Goal: Information Seeking & Learning: Learn about a topic

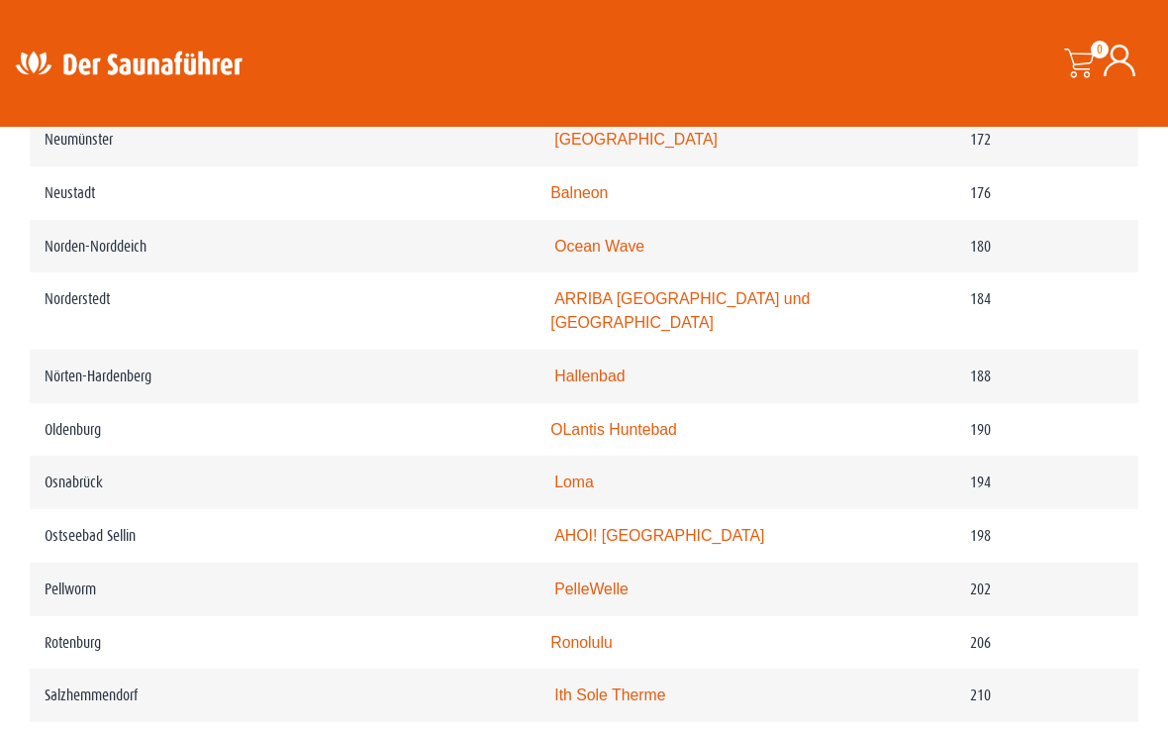
scroll to position [3239, 0]
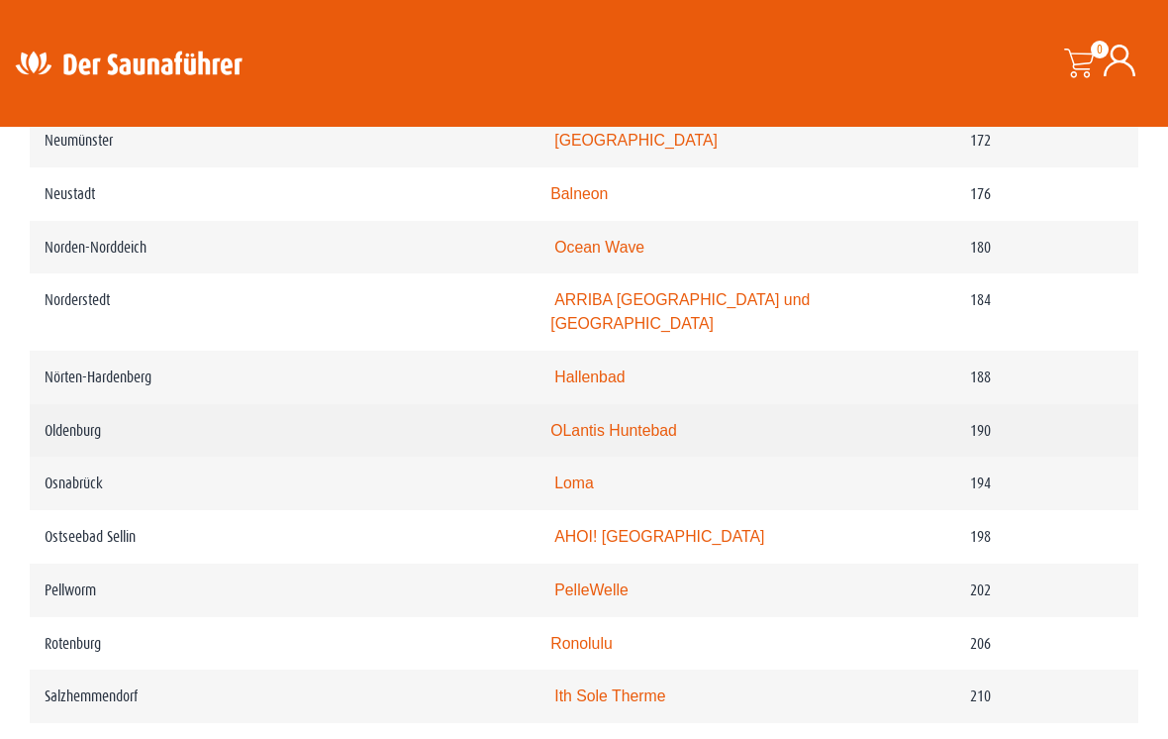
click at [550, 422] on link "OLantis Huntebad" at bounding box center [613, 430] width 127 height 17
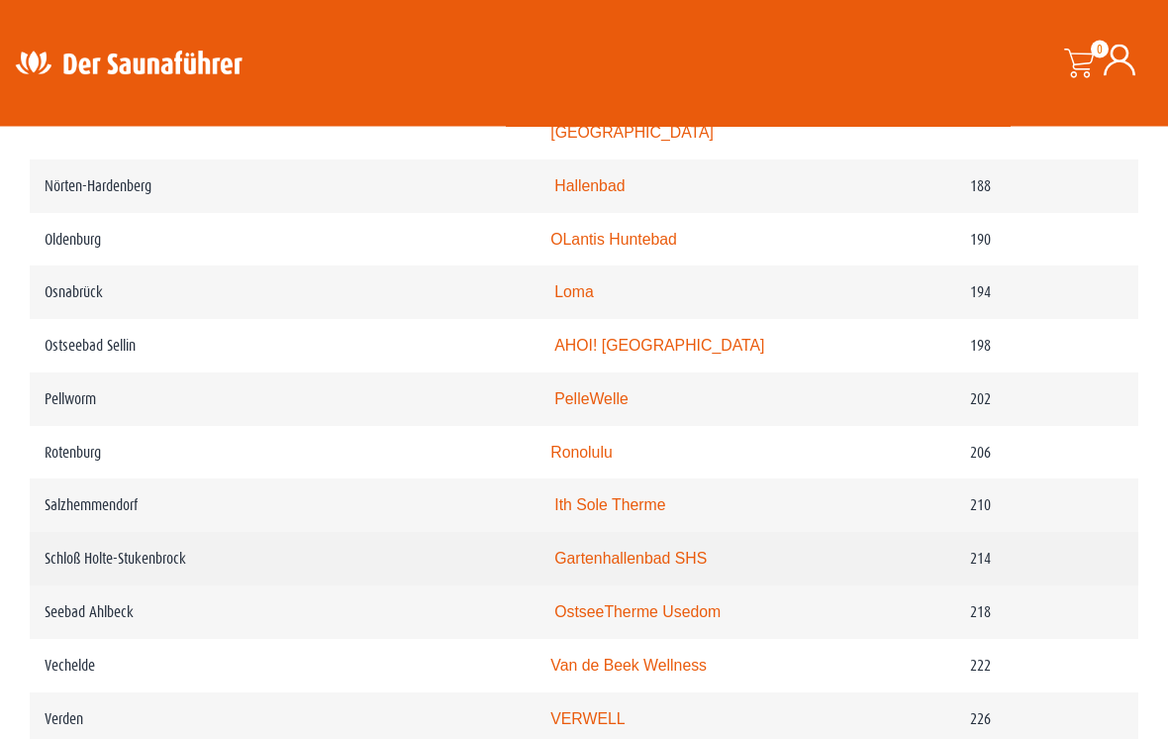
scroll to position [3430, 0]
click at [554, 549] on link "Gartenhallenbad SHS" at bounding box center [630, 557] width 152 height 17
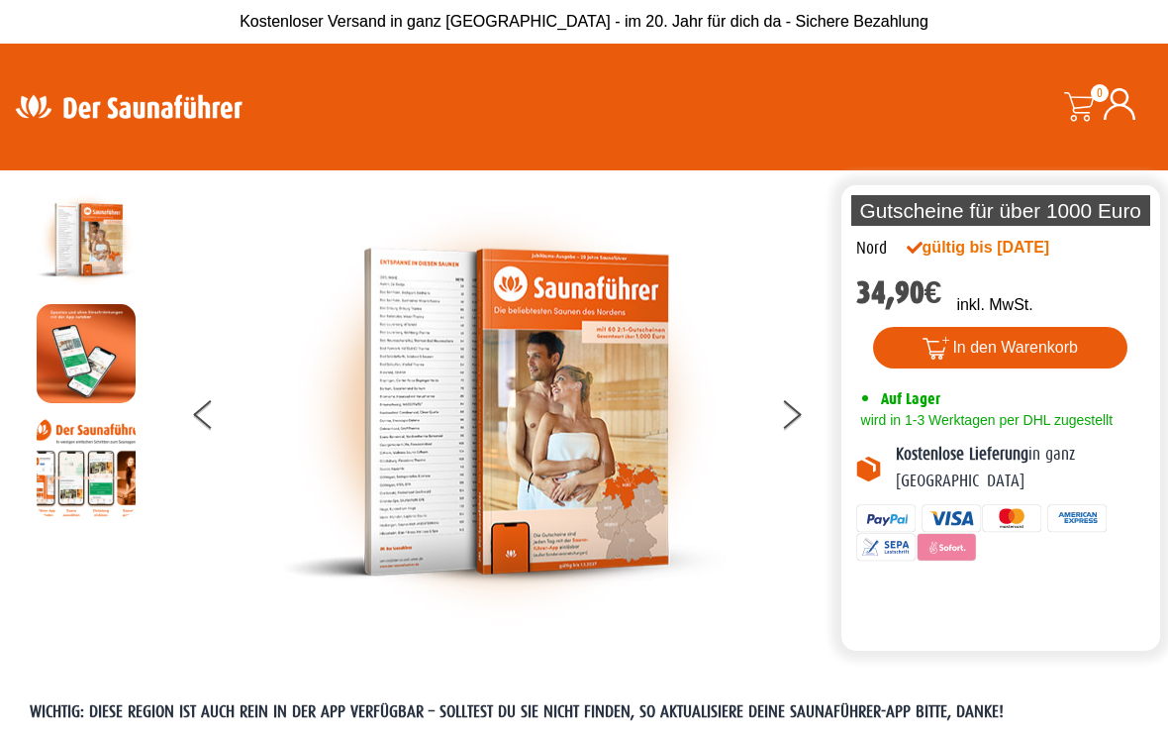
scroll to position [3460, 0]
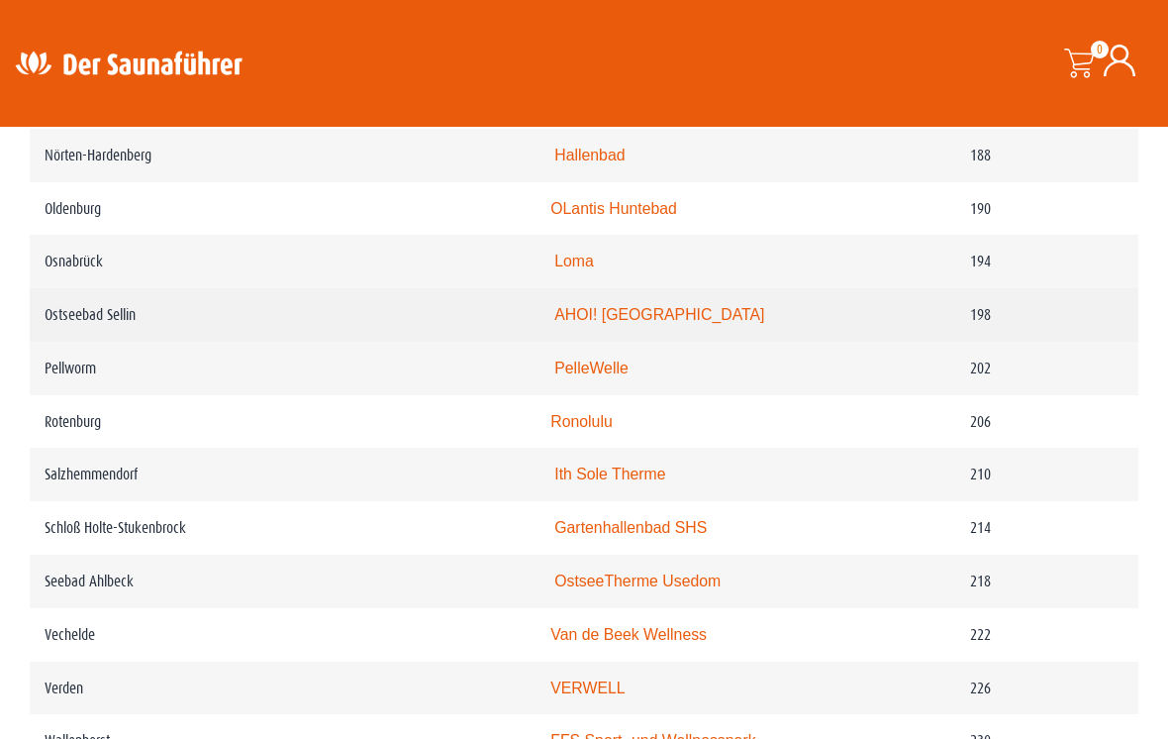
click at [141, 288] on td "Ostseebad Sellin" at bounding box center [283, 314] width 506 height 53
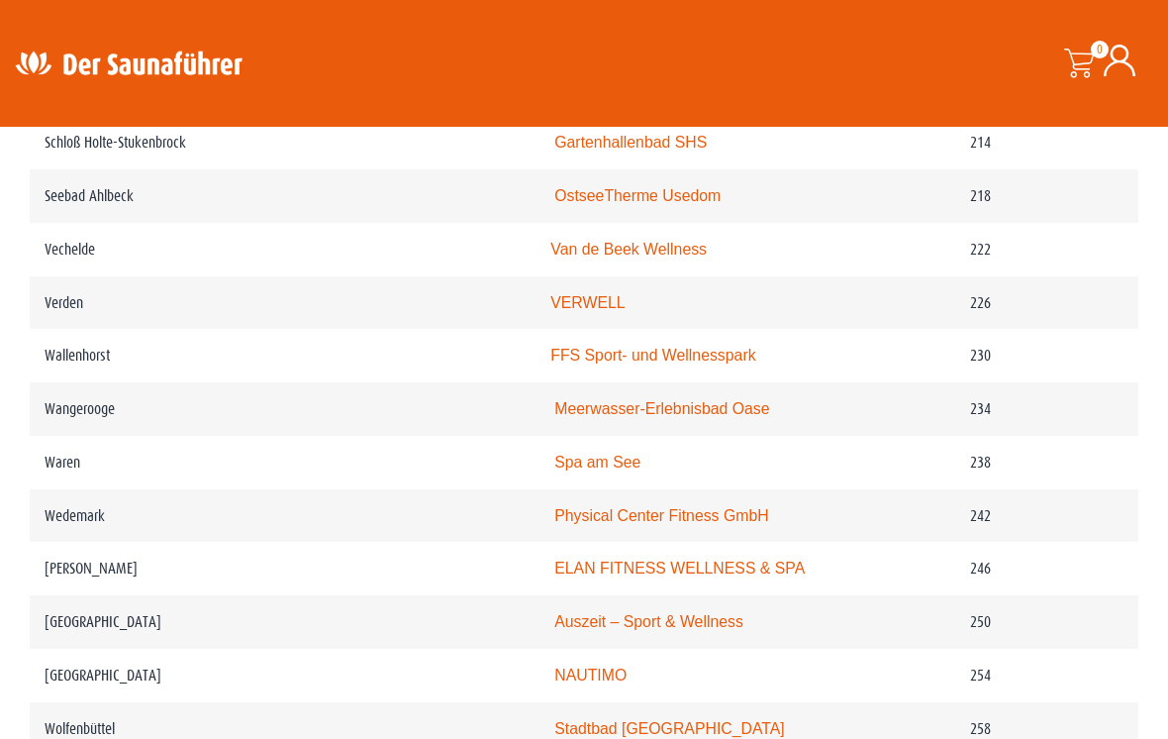
scroll to position [3843, 0]
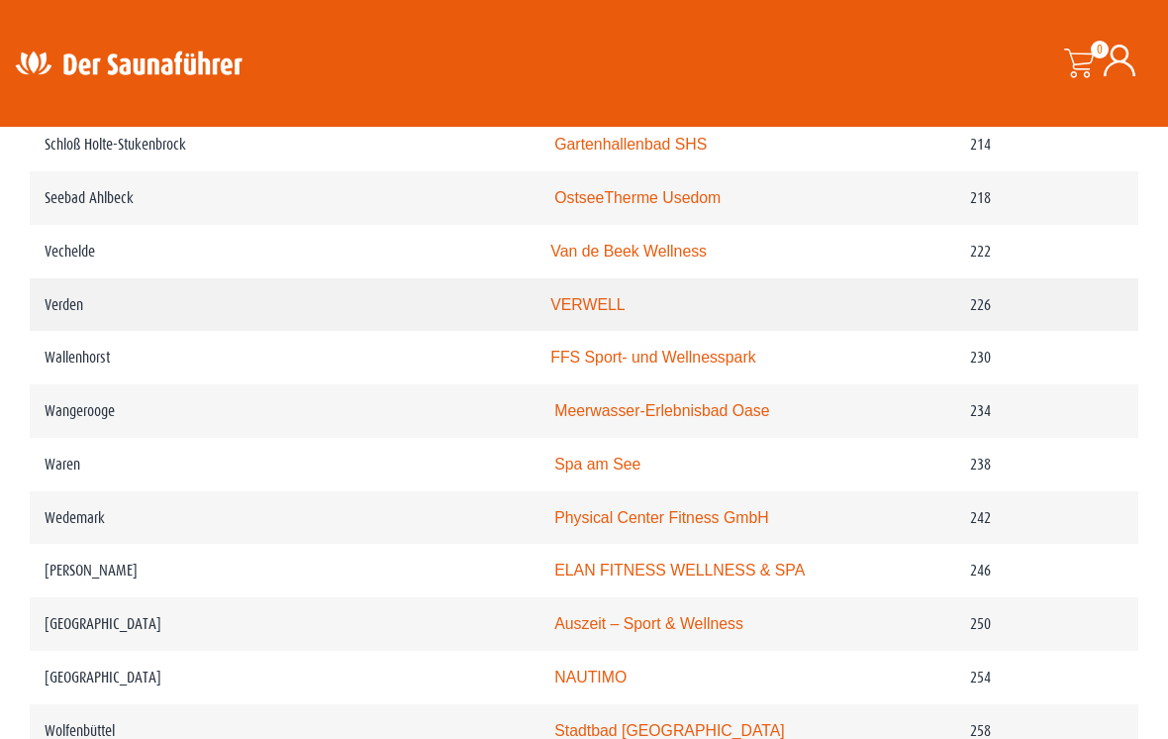
click at [550, 296] on link "VERWELL" at bounding box center [587, 304] width 74 height 17
click at [554, 402] on link "Meerwasser-Erlebnisbad Oase" at bounding box center [661, 410] width 215 height 17
click at [74, 402] on td "Wangerooge" at bounding box center [283, 410] width 506 height 53
click at [554, 402] on link "Meerwasser-Erlebnisbad Oase" at bounding box center [661, 410] width 215 height 17
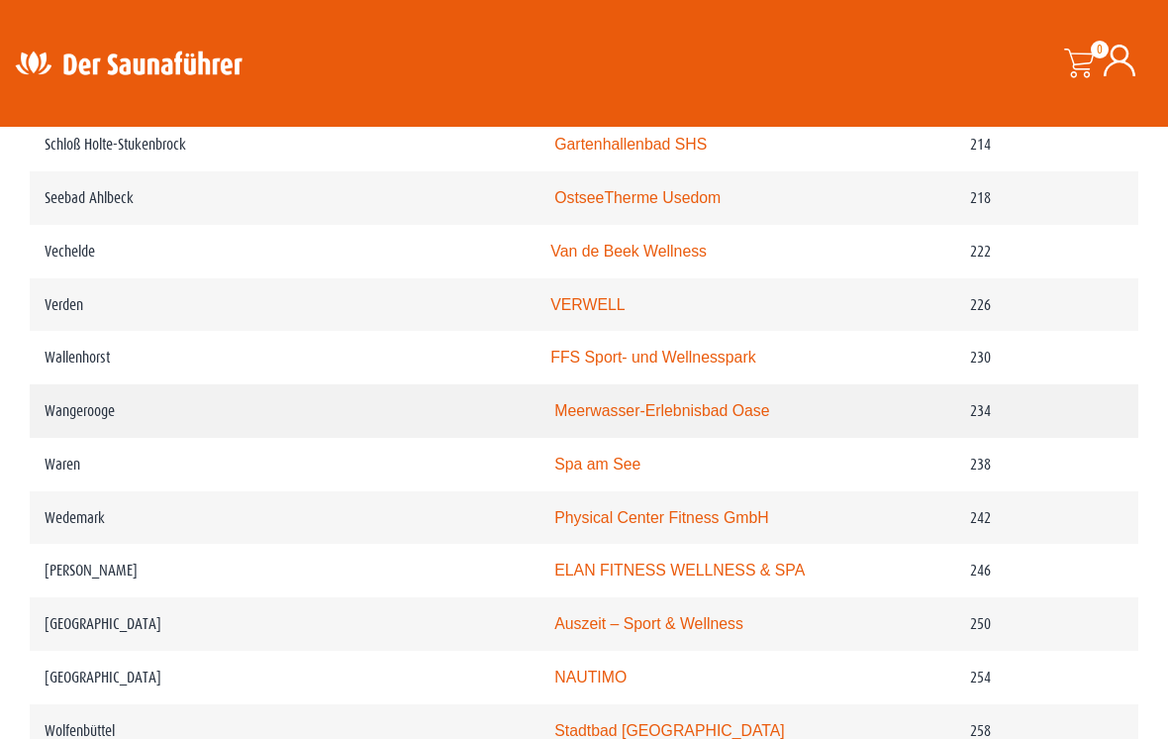
click at [652, 402] on link "Meerwasser-Erlebnisbad Oase" at bounding box center [661, 410] width 215 height 17
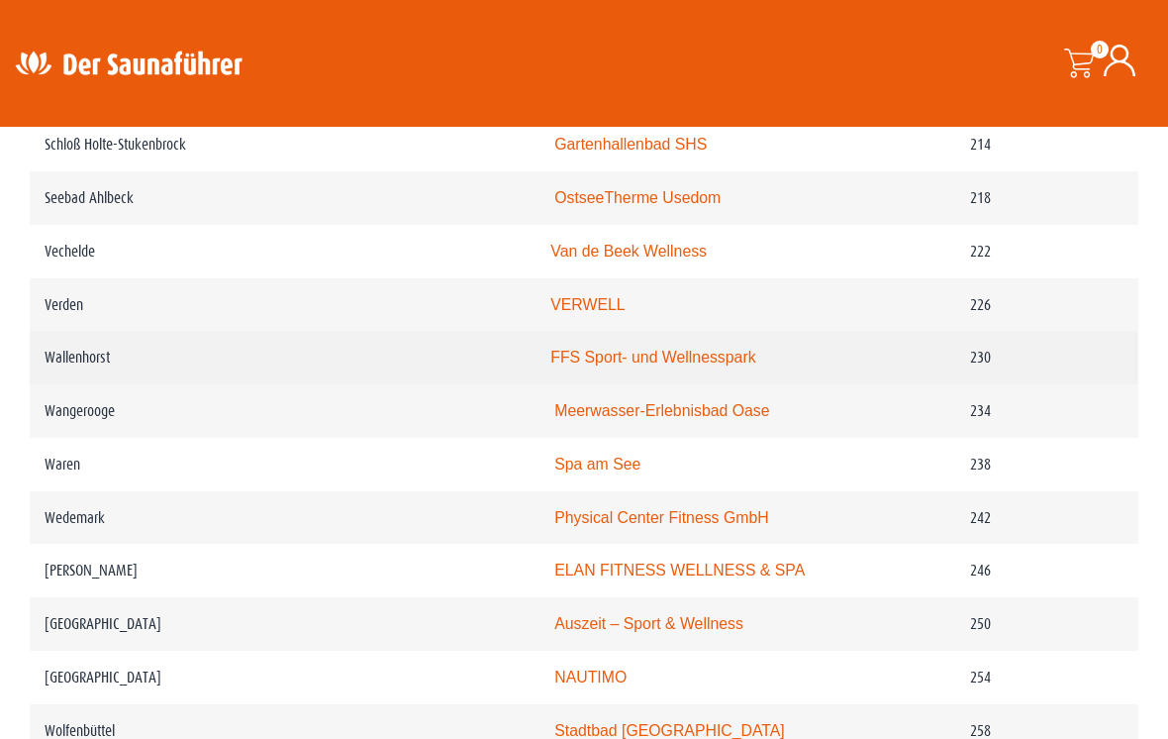
click at [67, 336] on td "Wallenhorst" at bounding box center [283, 357] width 506 height 53
click at [646, 349] on link "FFS Sport- und Wellnesspark" at bounding box center [652, 357] width 205 height 17
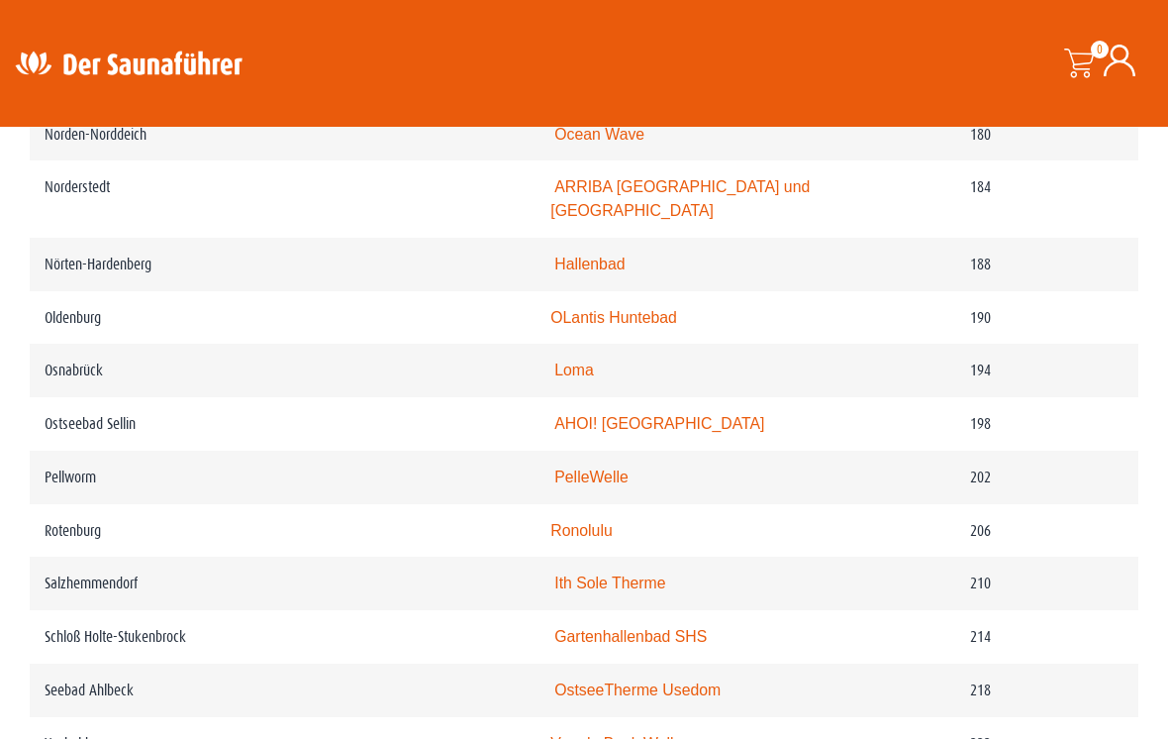
scroll to position [3350, 0]
click at [554, 362] on link "Loma" at bounding box center [574, 370] width 40 height 17
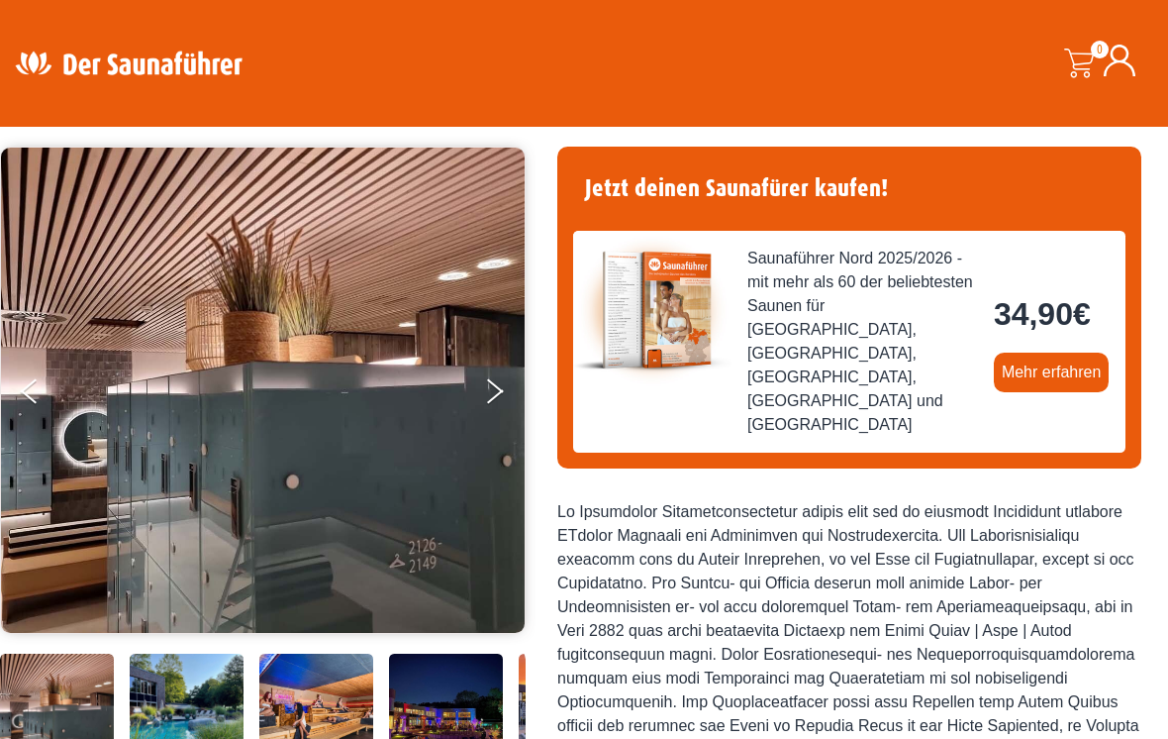
scroll to position [132, 0]
click at [493, 388] on button "Next" at bounding box center [508, 396] width 50 height 50
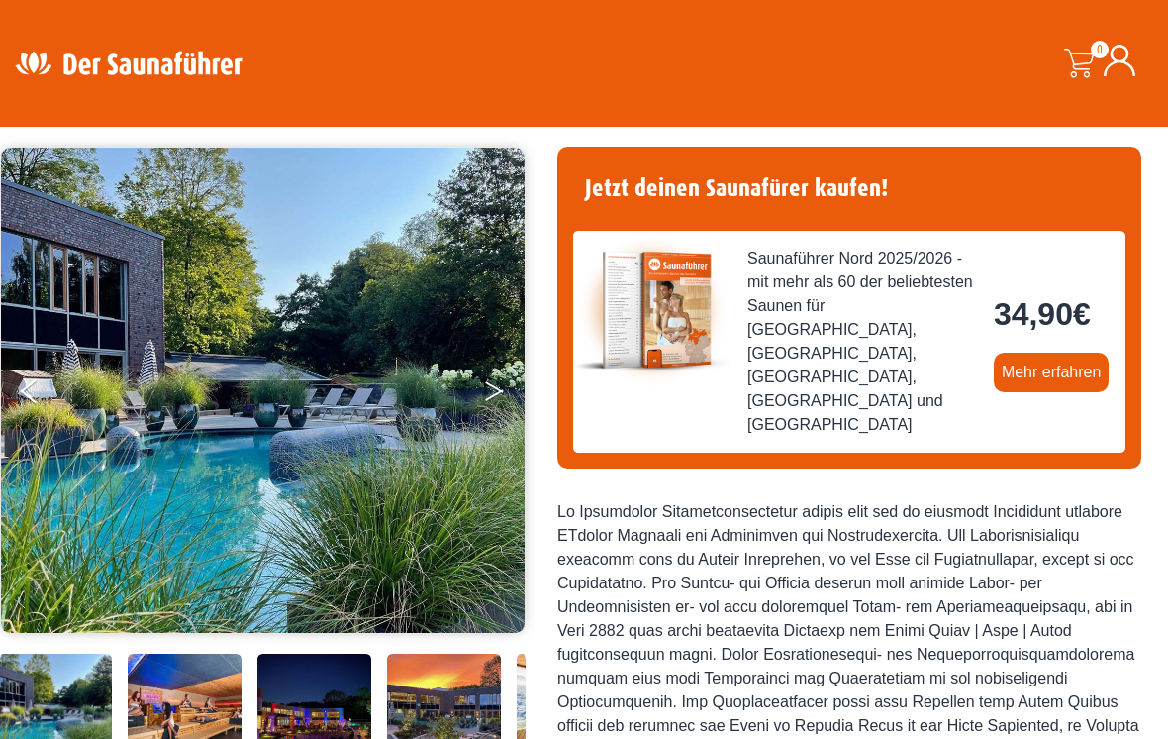
click at [497, 395] on button "Next" at bounding box center [508, 395] width 50 height 50
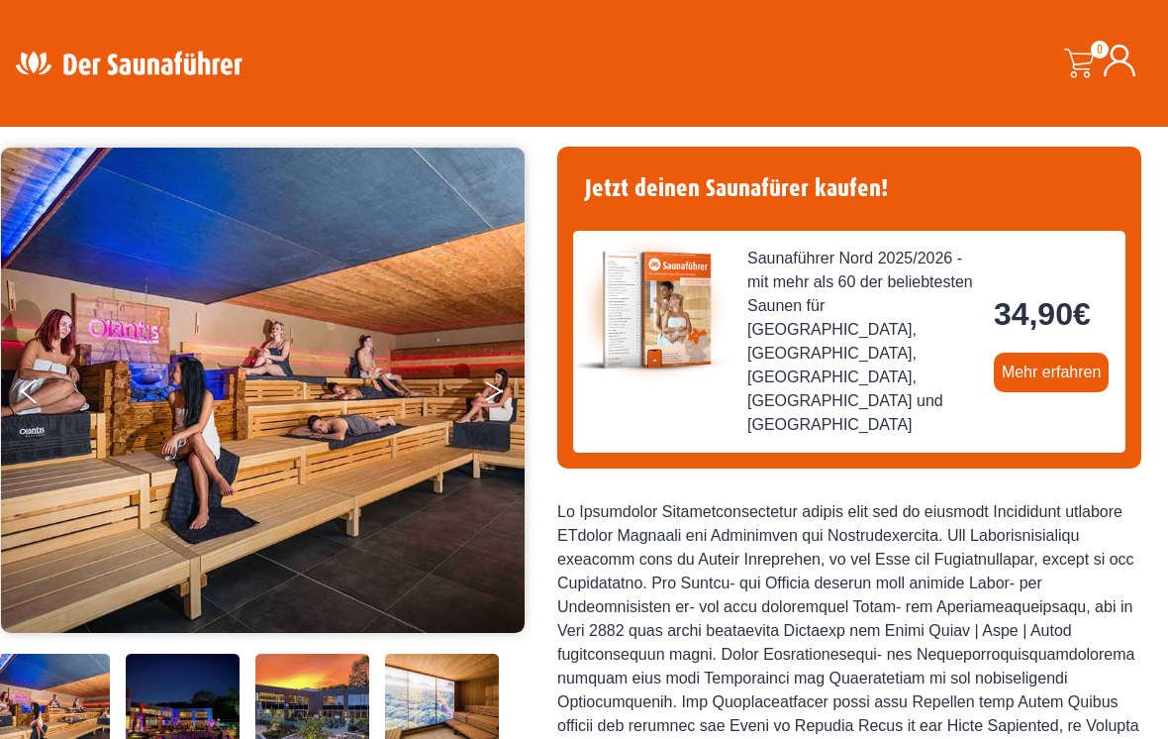
click at [490, 395] on button "Next" at bounding box center [508, 395] width 50 height 50
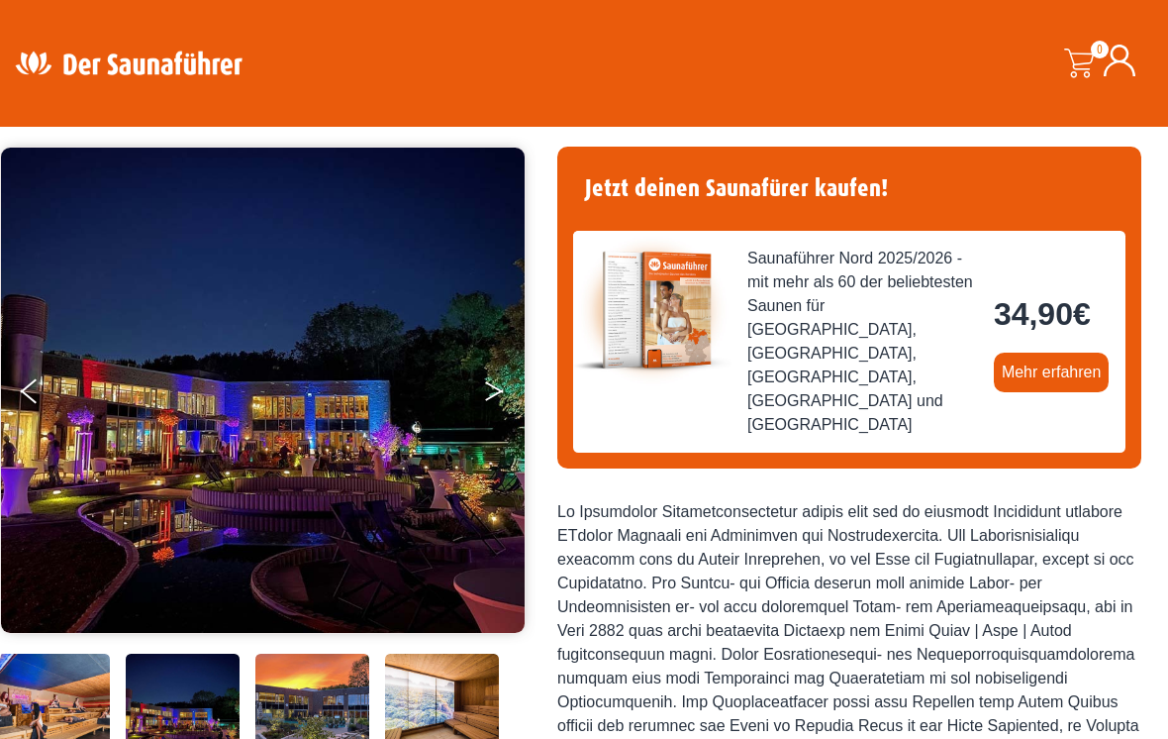
click at [487, 391] on button "Next" at bounding box center [508, 395] width 50 height 50
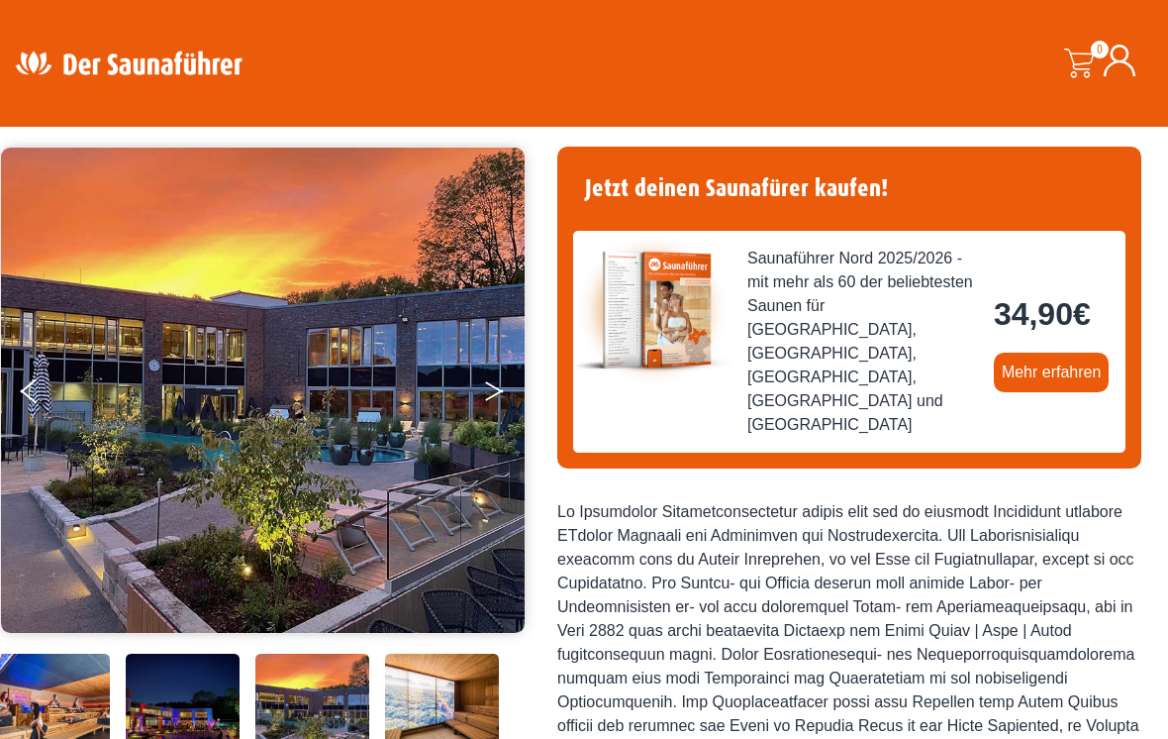
click at [486, 394] on button "Next" at bounding box center [508, 395] width 50 height 50
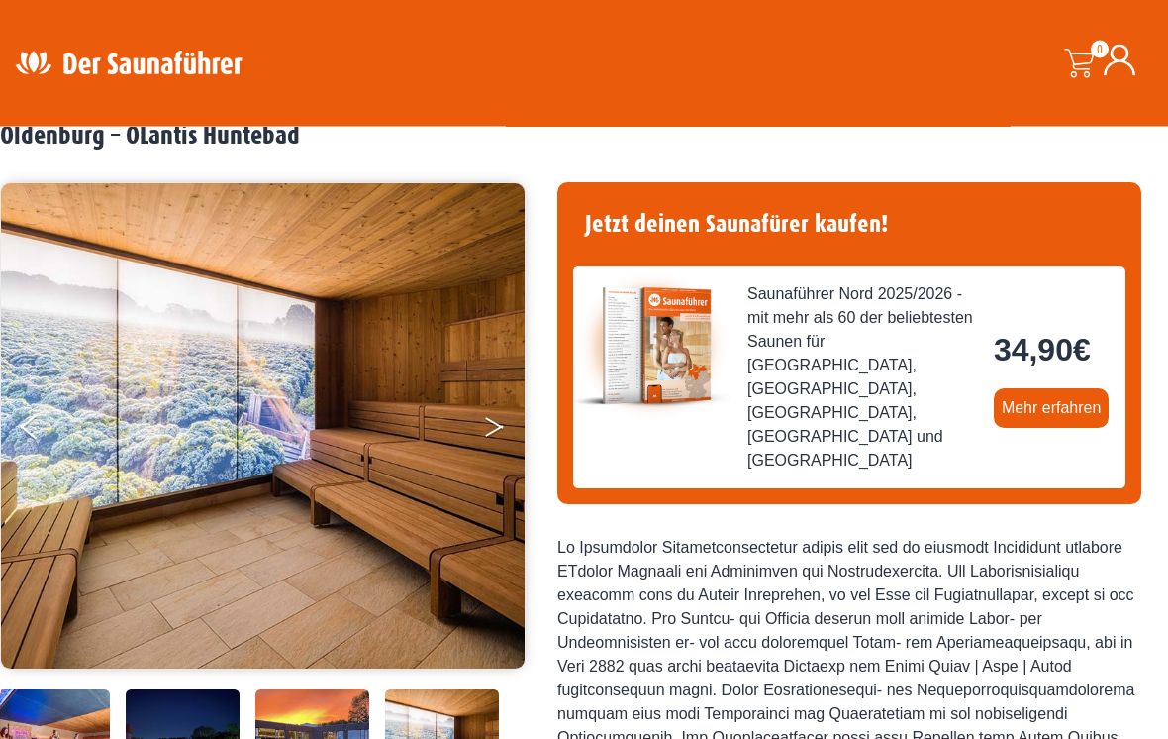
scroll to position [0, 0]
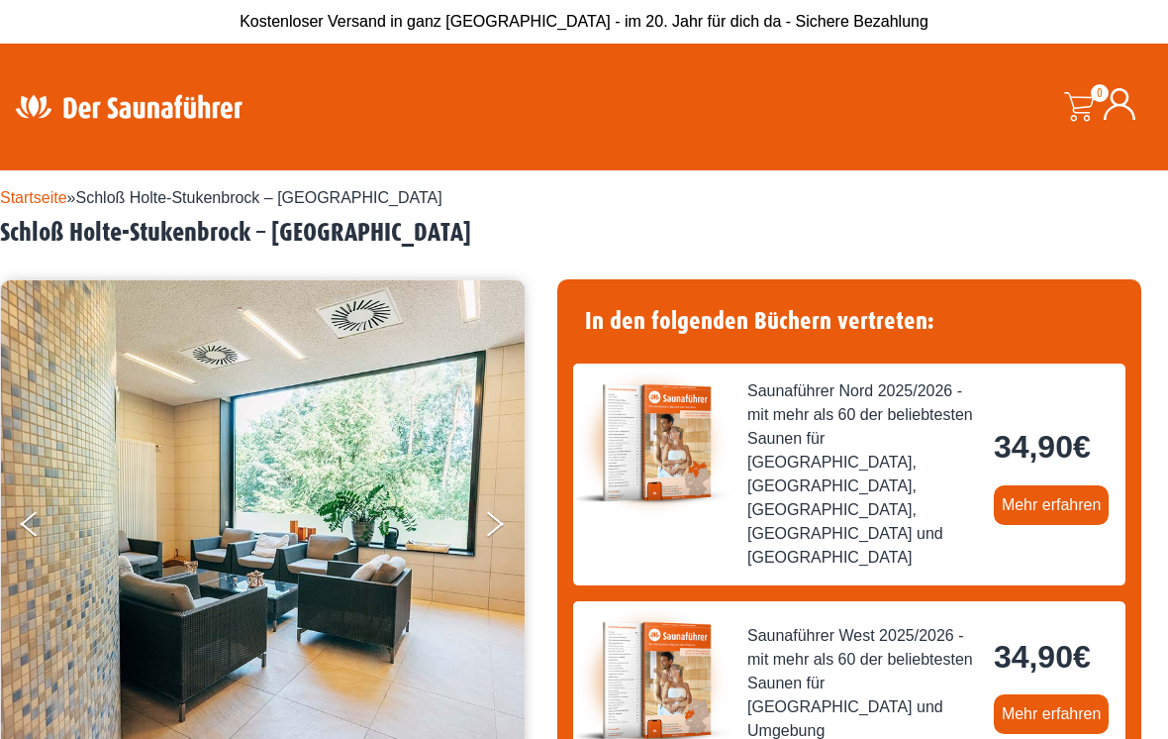
click at [523, 594] on img at bounding box center [263, 522] width 524 height 485
click at [488, 520] on button "Next" at bounding box center [508, 528] width 50 height 50
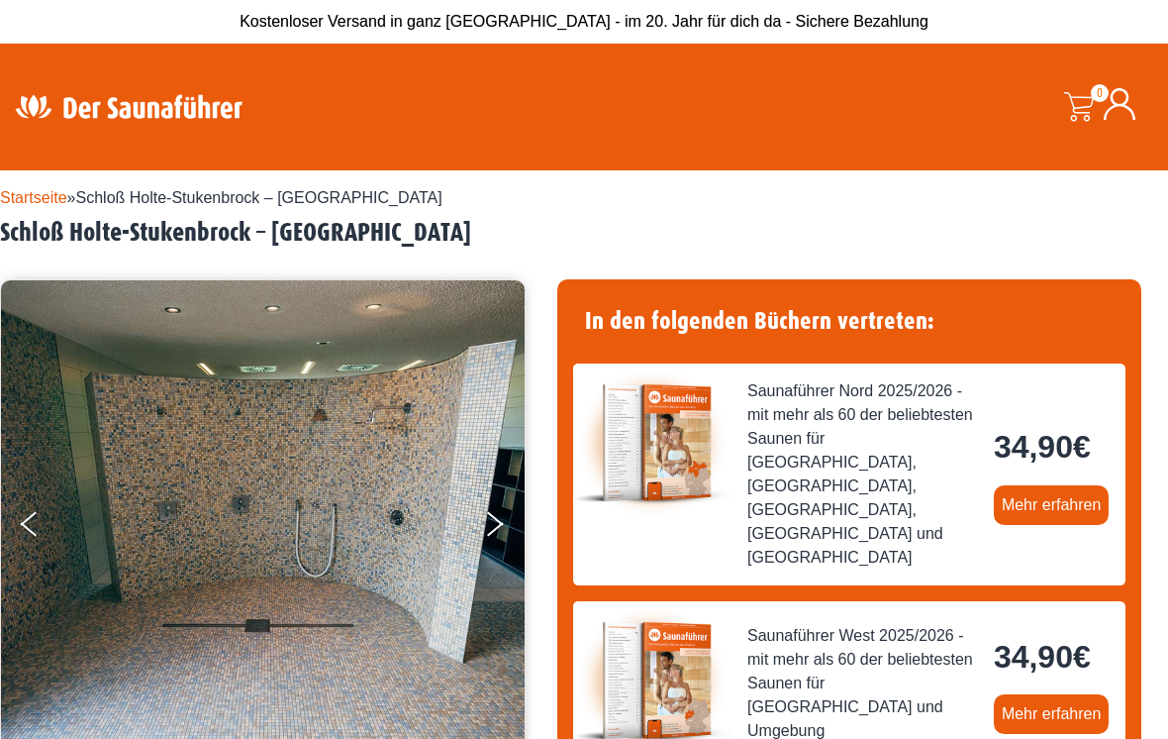
click at [480, 505] on img at bounding box center [263, 522] width 524 height 485
click at [499, 522] on icon "Next" at bounding box center [494, 520] width 18 height 12
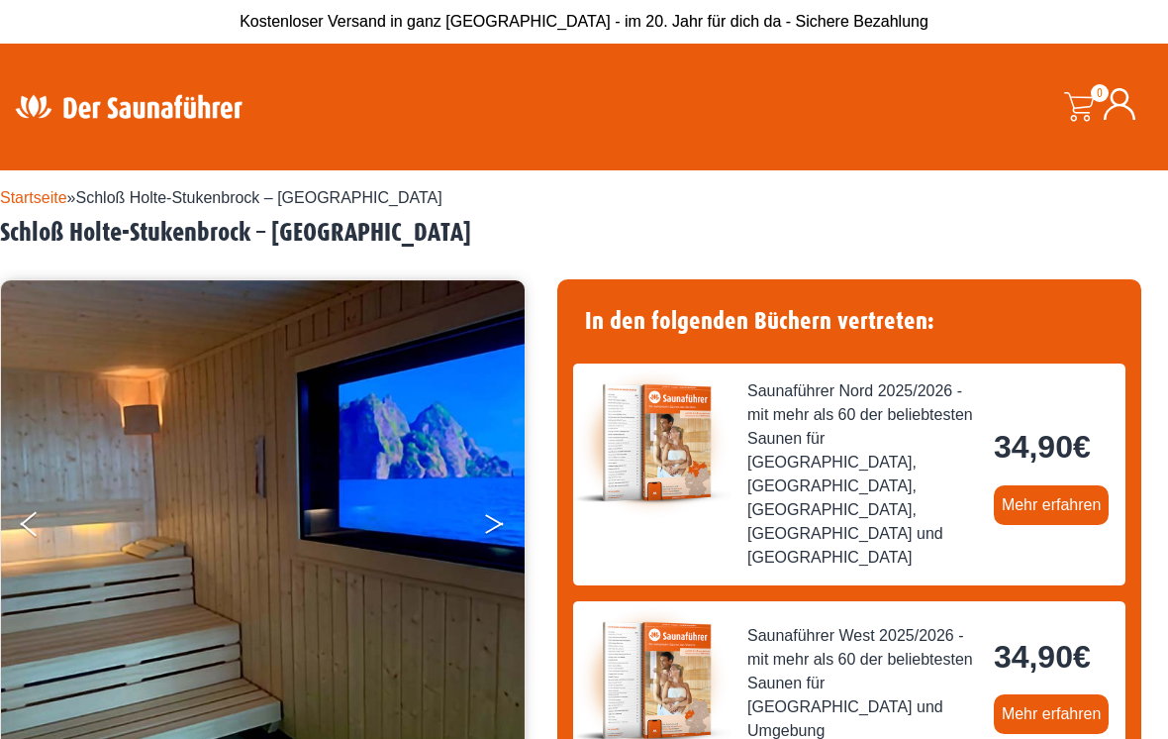
click at [495, 512] on button "Next" at bounding box center [508, 528] width 50 height 50
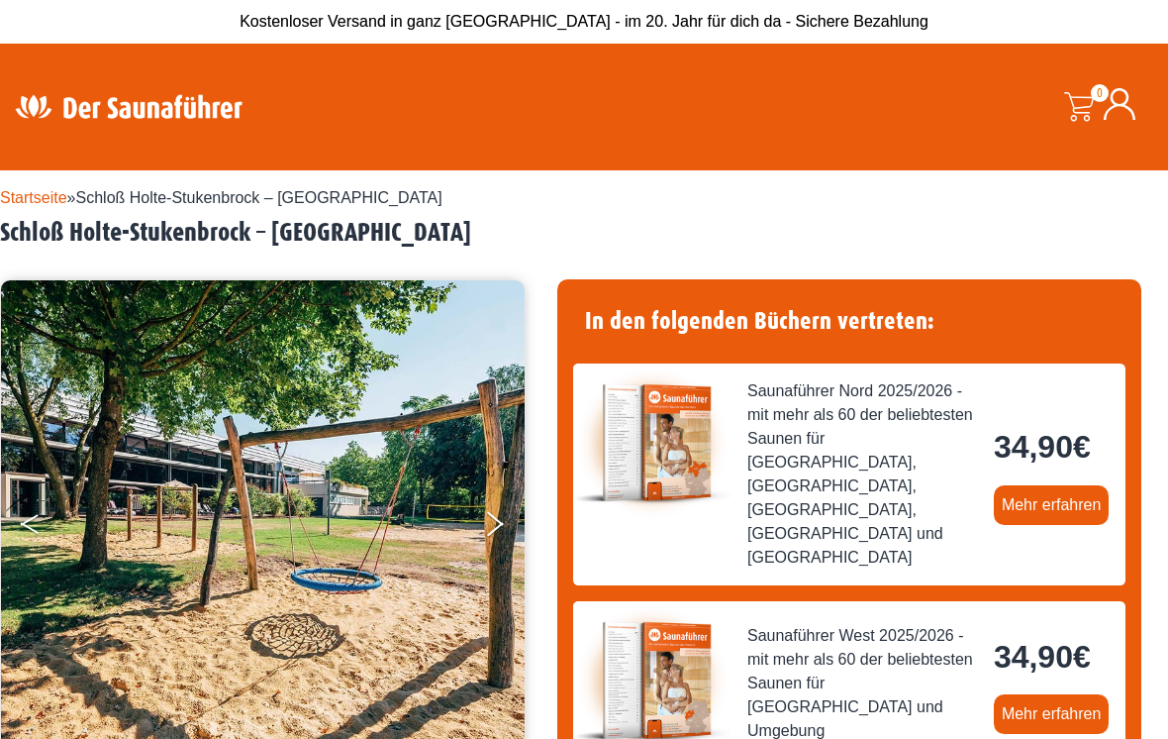
click at [40, 526] on button "Previous" at bounding box center [46, 528] width 50 height 50
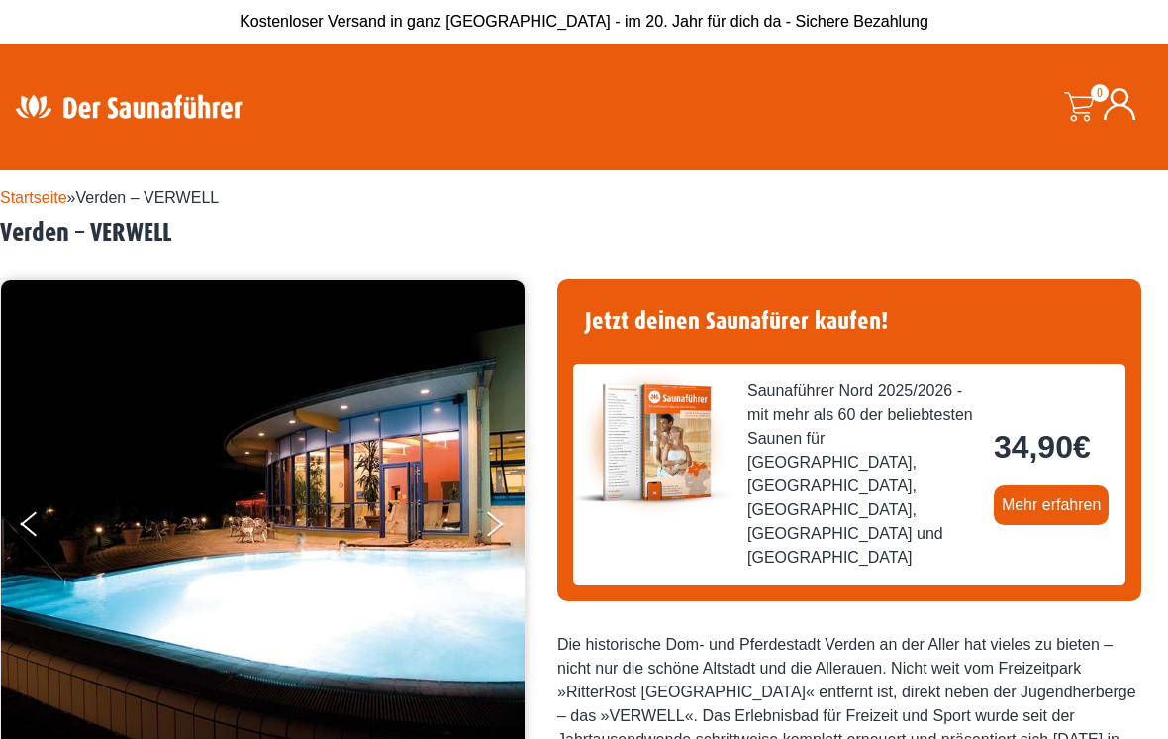
click at [1047, 290] on div "Jetzt deinen Saunafürer kaufen! Saunaführer Nord 2025/2026 - mit mehr als 60 de…" at bounding box center [849, 440] width 584 height 322
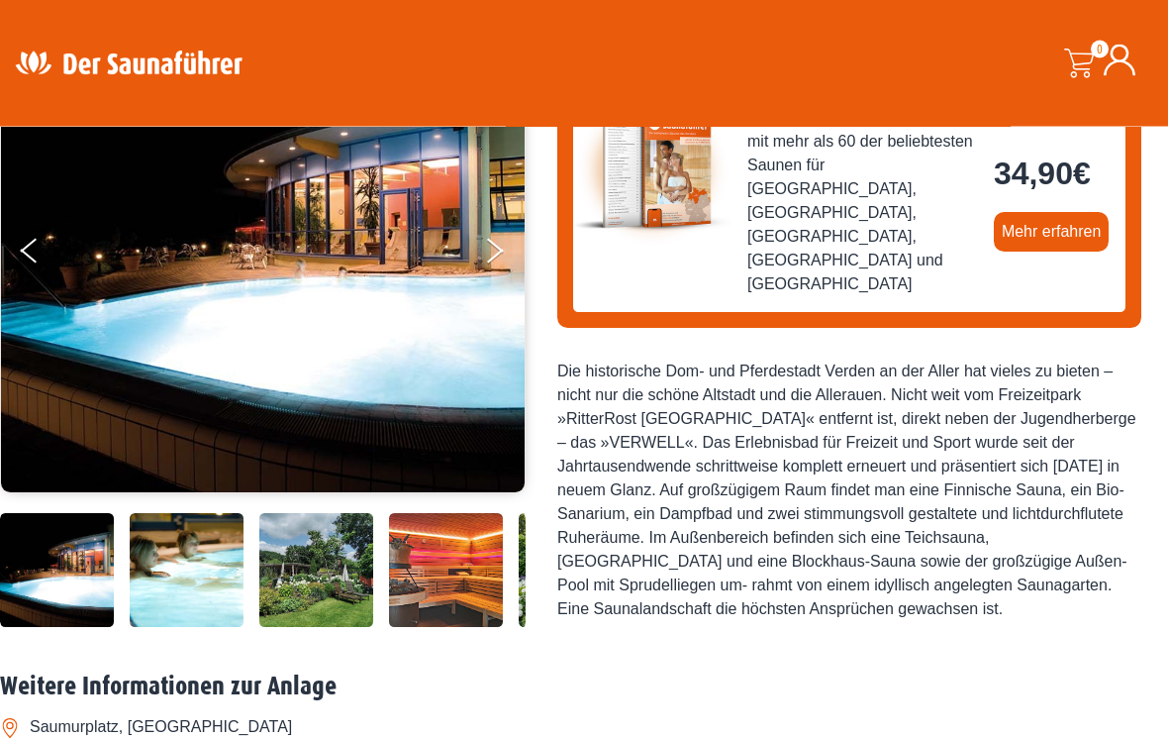
scroll to position [273, 0]
click at [501, 250] on icon "Next" at bounding box center [494, 255] width 18 height 12
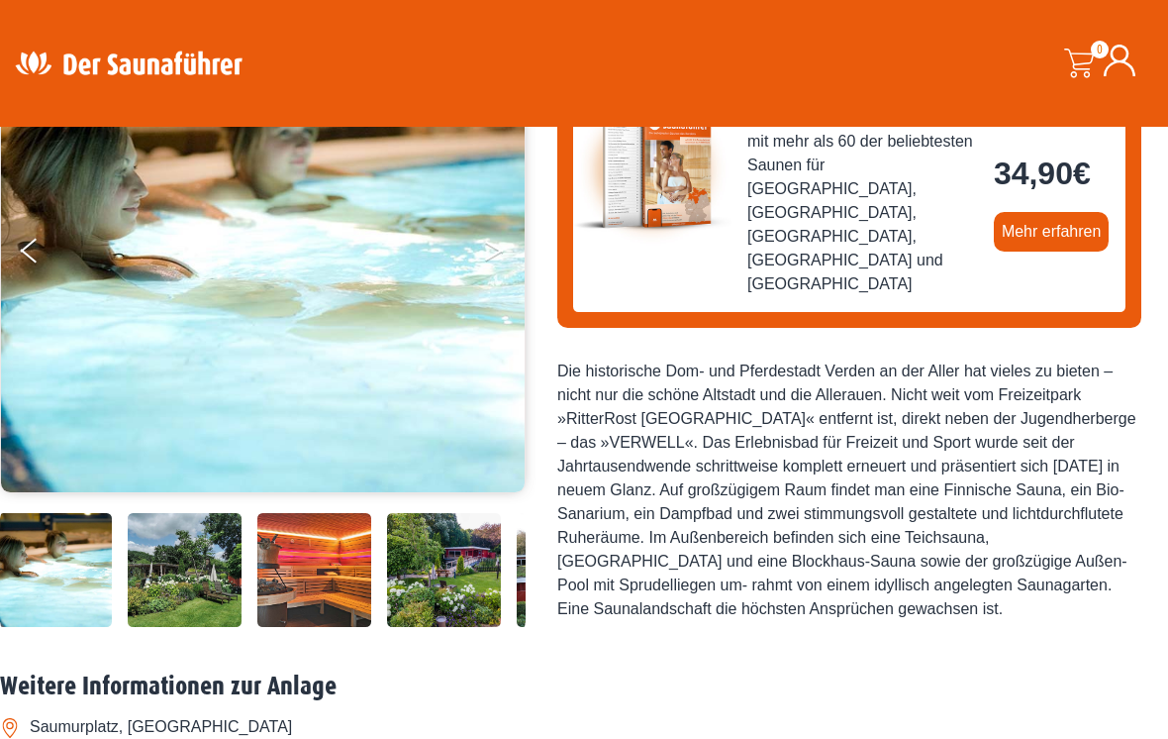
click at [485, 250] on button "Next" at bounding box center [508, 255] width 50 height 50
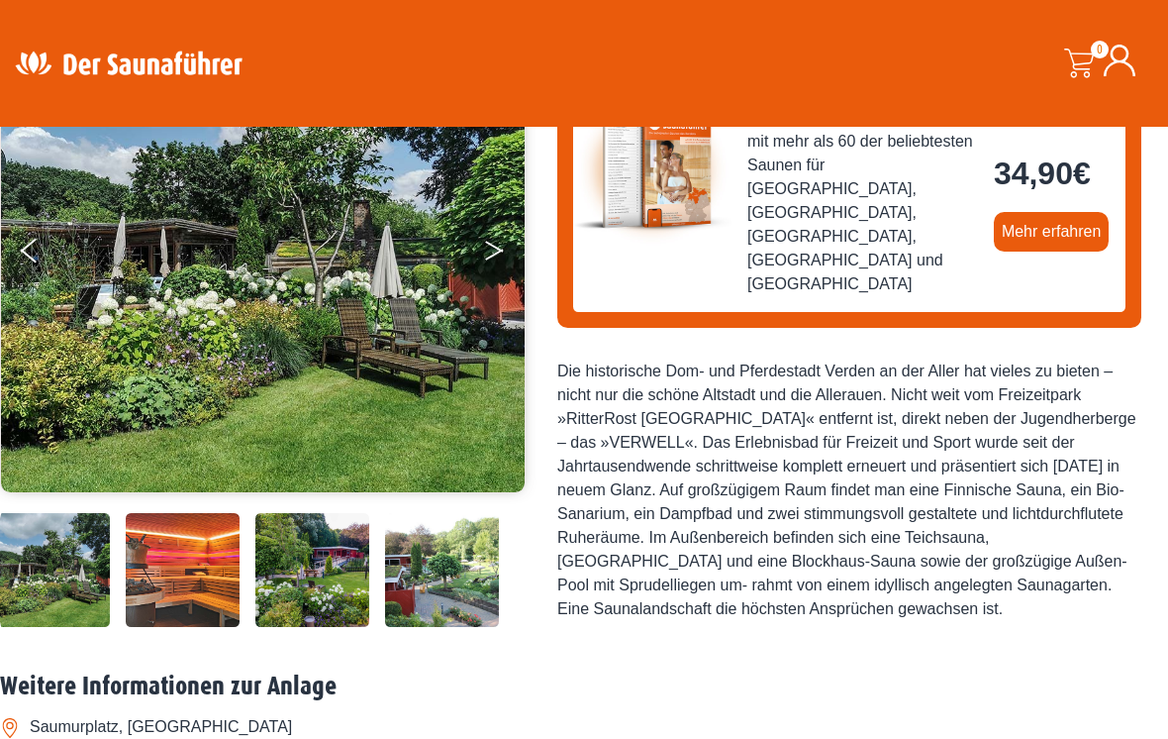
click at [485, 252] on button "Next" at bounding box center [508, 255] width 50 height 50
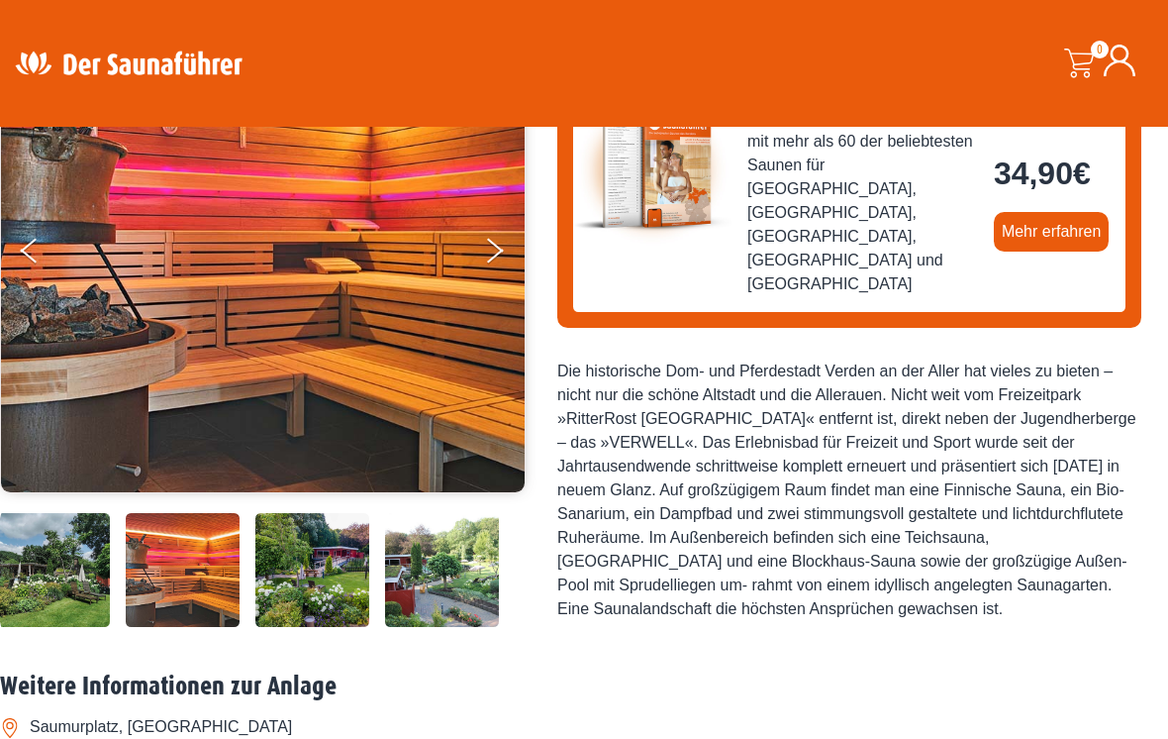
click at [482, 256] on img at bounding box center [263, 249] width 524 height 485
click at [487, 254] on button "Next" at bounding box center [508, 255] width 50 height 50
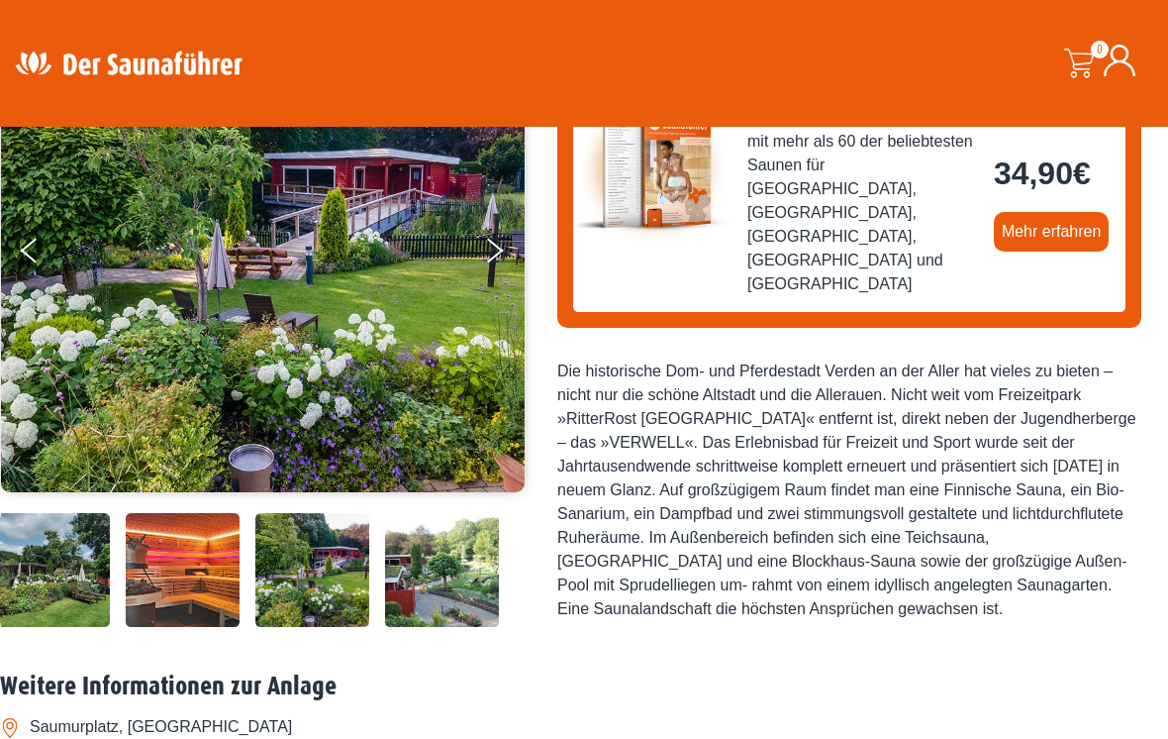
click at [480, 246] on img at bounding box center [263, 249] width 524 height 485
click at [488, 246] on button "Next" at bounding box center [508, 255] width 50 height 50
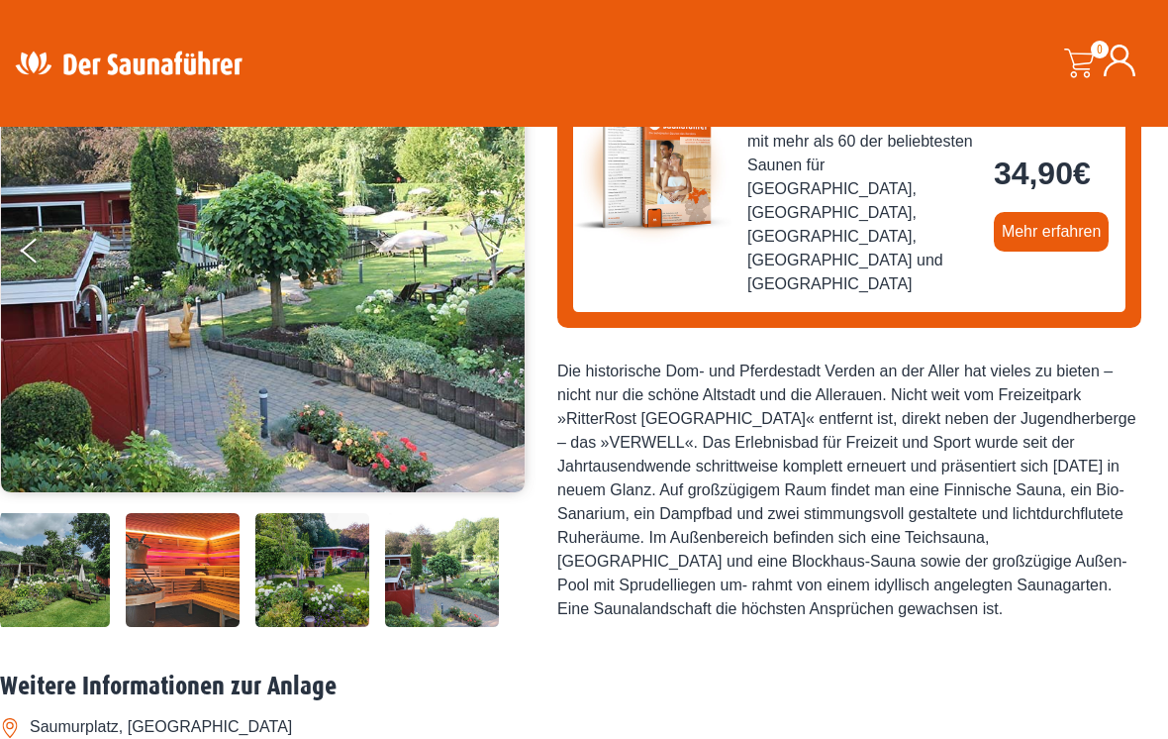
click at [490, 246] on button "Next" at bounding box center [508, 255] width 50 height 50
click at [487, 246] on button "Next" at bounding box center [508, 255] width 50 height 50
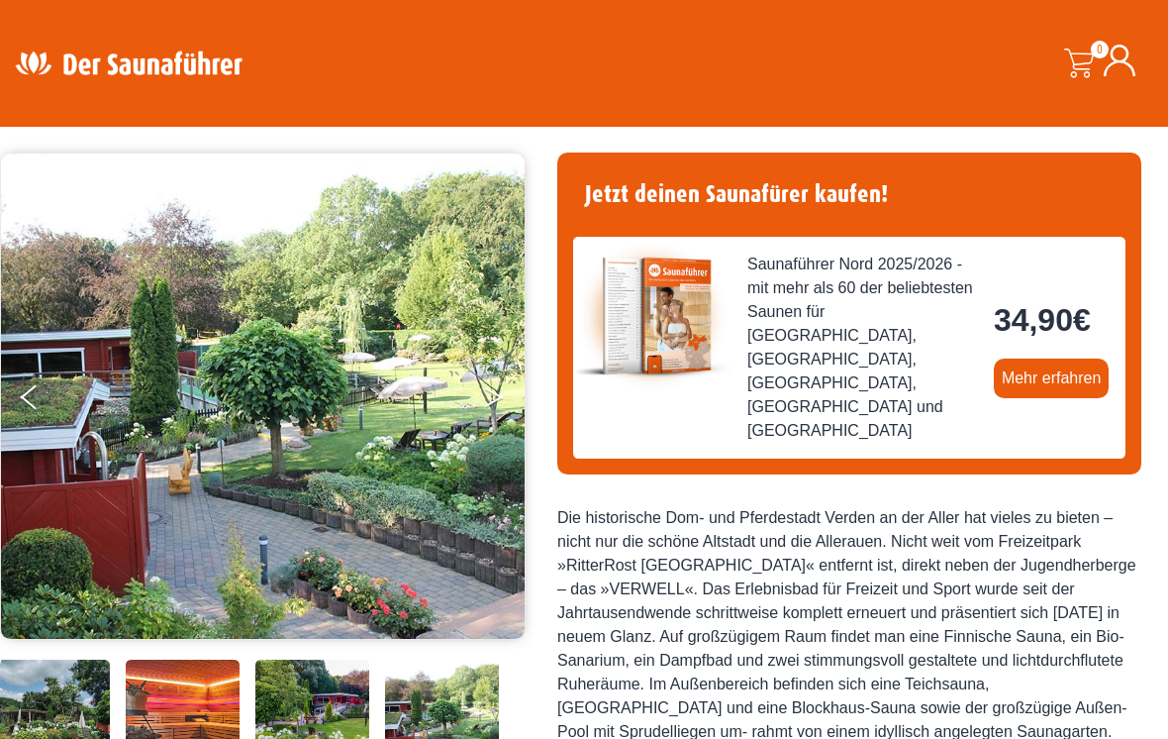
scroll to position [0, 0]
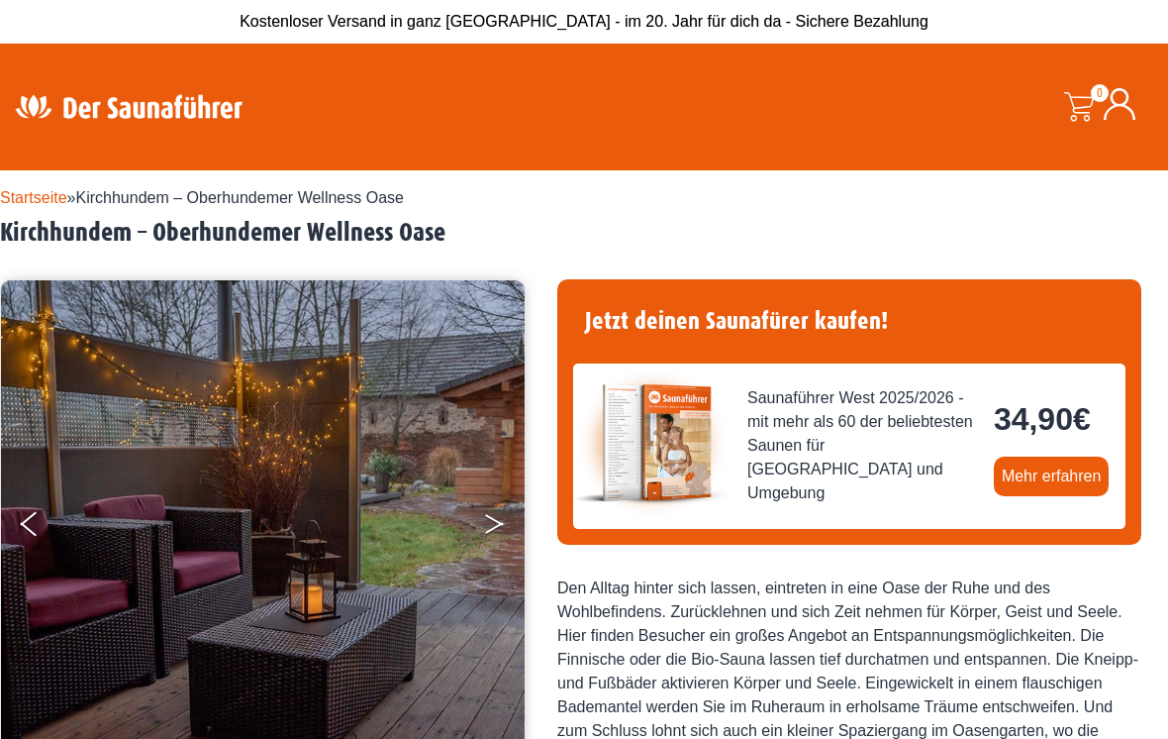
click at [499, 527] on button "Next" at bounding box center [508, 528] width 50 height 50
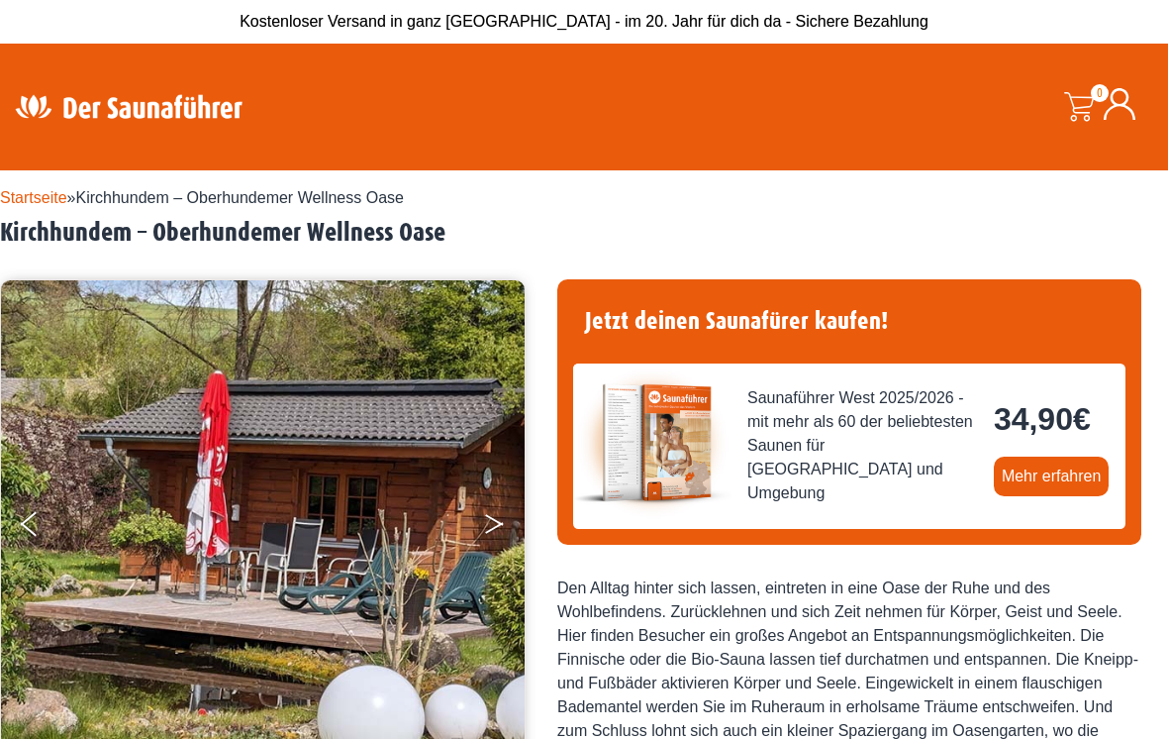
click at [492, 517] on button "Next" at bounding box center [508, 528] width 50 height 50
